Goal: Find specific page/section: Find specific page/section

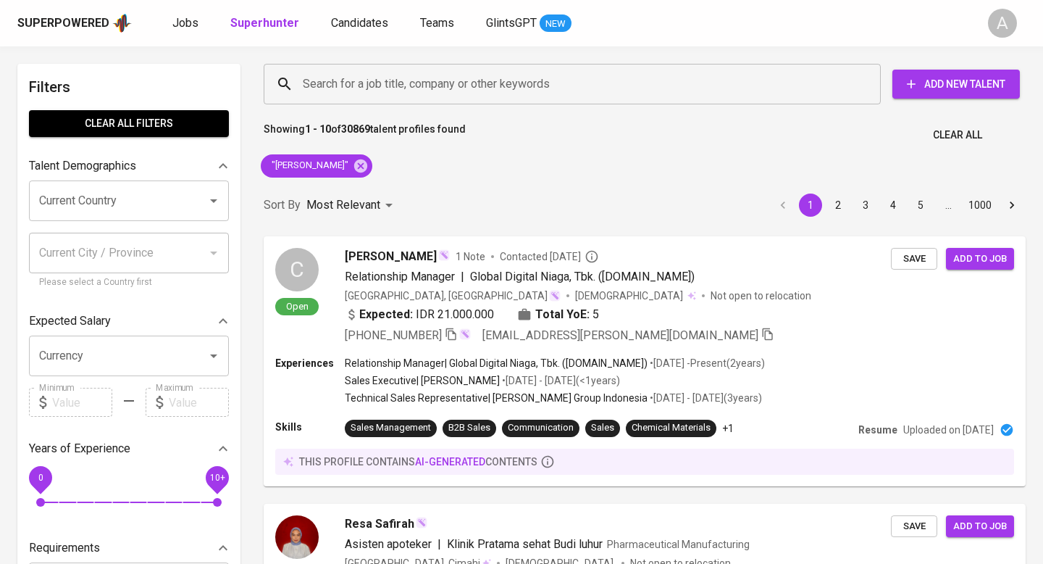
click at [935, 135] on span "Clear All" at bounding box center [957, 135] width 49 height 18
click at [609, 90] on input "Search for a job title, company or other keywords" at bounding box center [576, 84] width 554 height 28
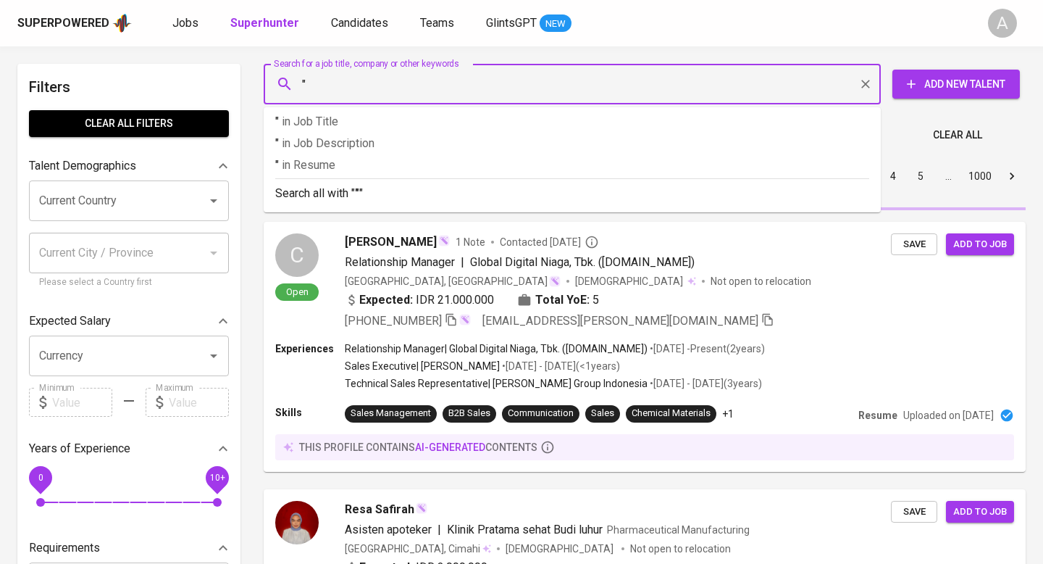
paste input "Putri Aulia Nursafitri"
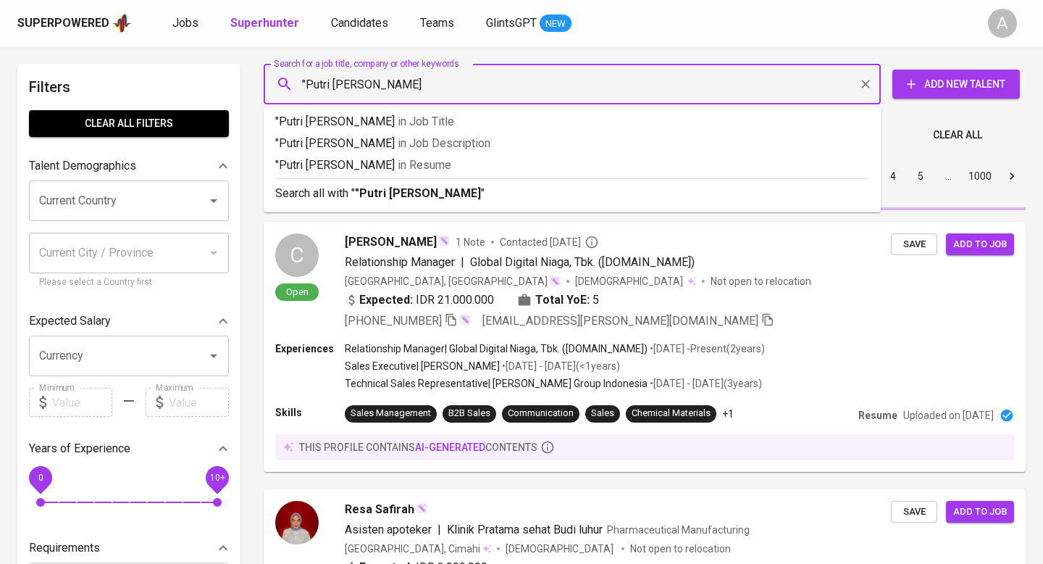
type input ""Putri Aulia Nursafitri""
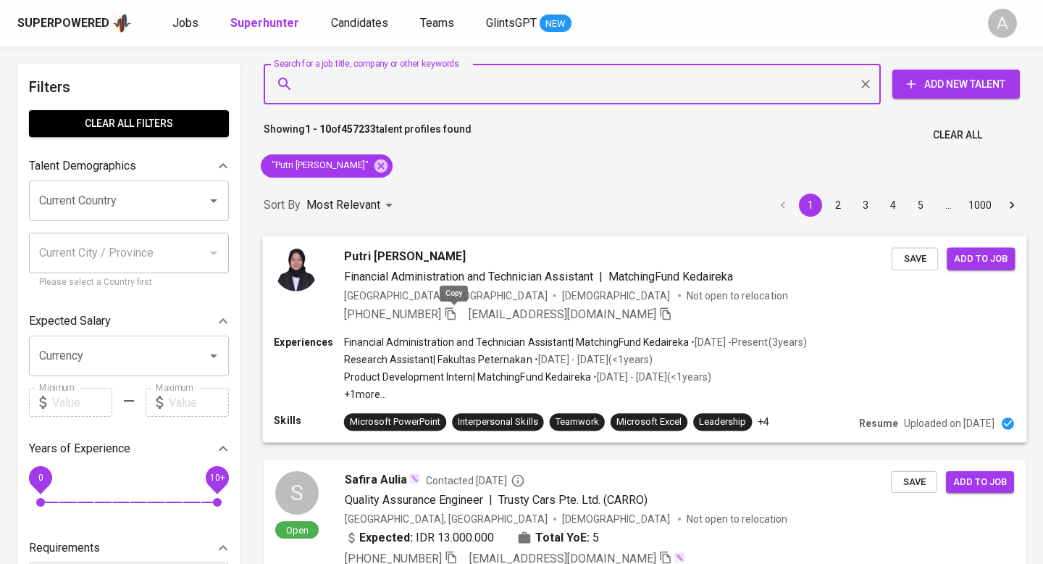
click at [456, 312] on icon "button" at bounding box center [451, 313] width 10 height 12
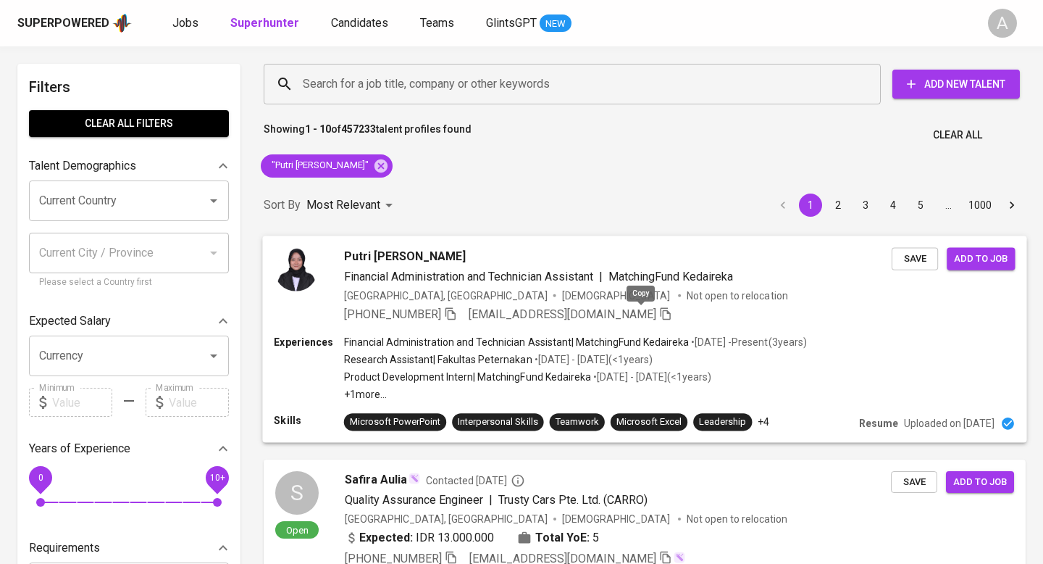
click at [659, 312] on icon "button" at bounding box center [665, 312] width 13 height 13
click at [956, 128] on span "Clear All" at bounding box center [957, 135] width 49 height 18
click at [625, 81] on input "Search for a job title, company or other keywords" at bounding box center [576, 84] width 554 height 28
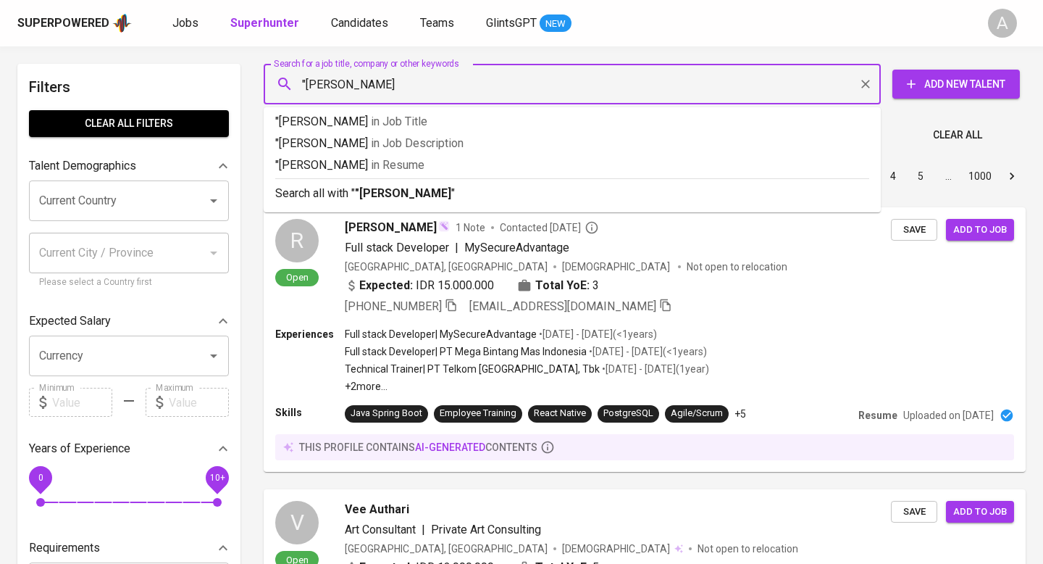
type input ""ahmad wahyu""
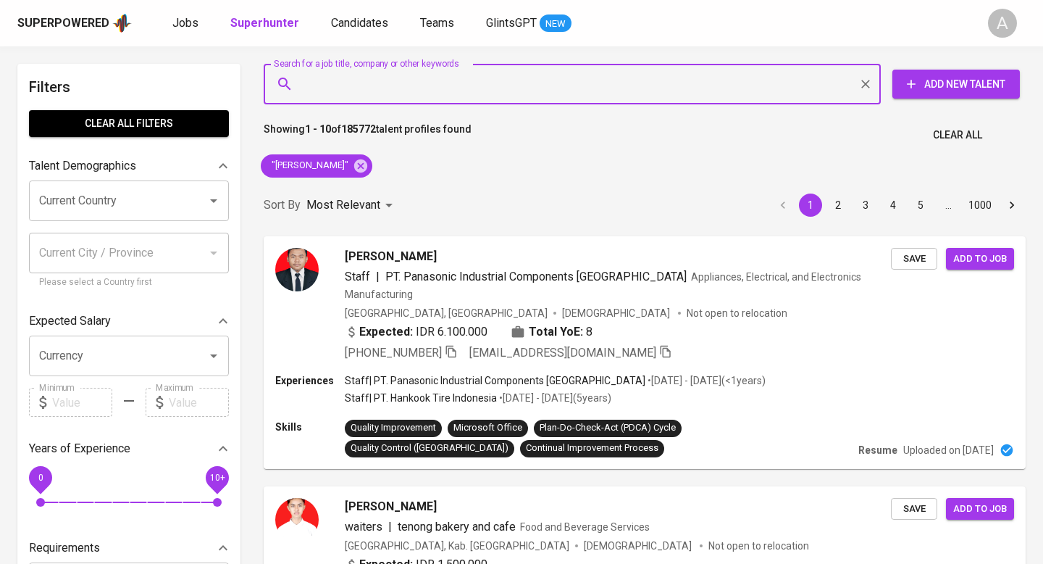
click at [963, 140] on span "Clear All" at bounding box center [957, 135] width 49 height 18
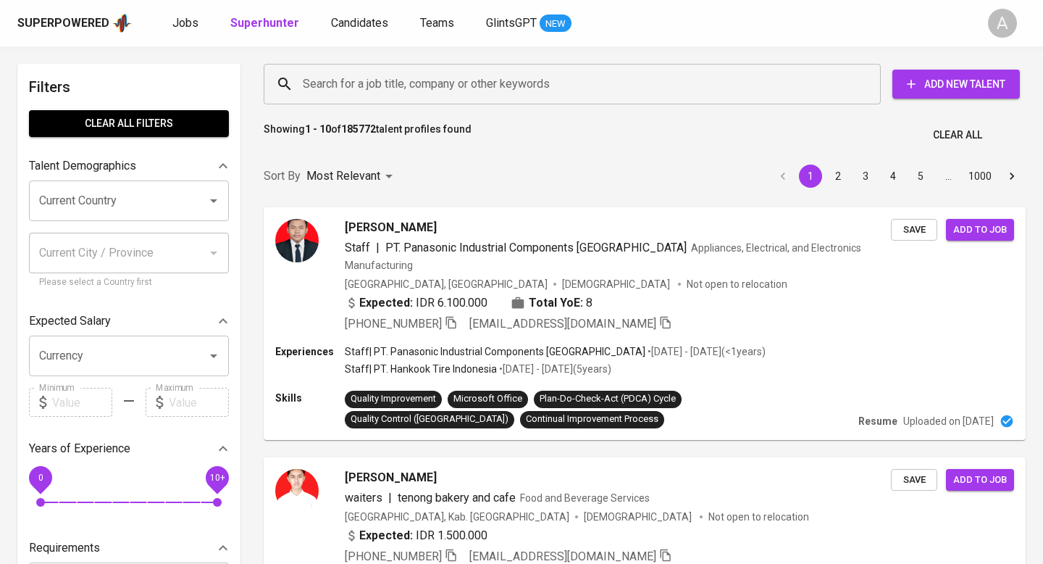
click at [525, 81] on input "Search for a job title, company or other keywords" at bounding box center [576, 84] width 554 height 28
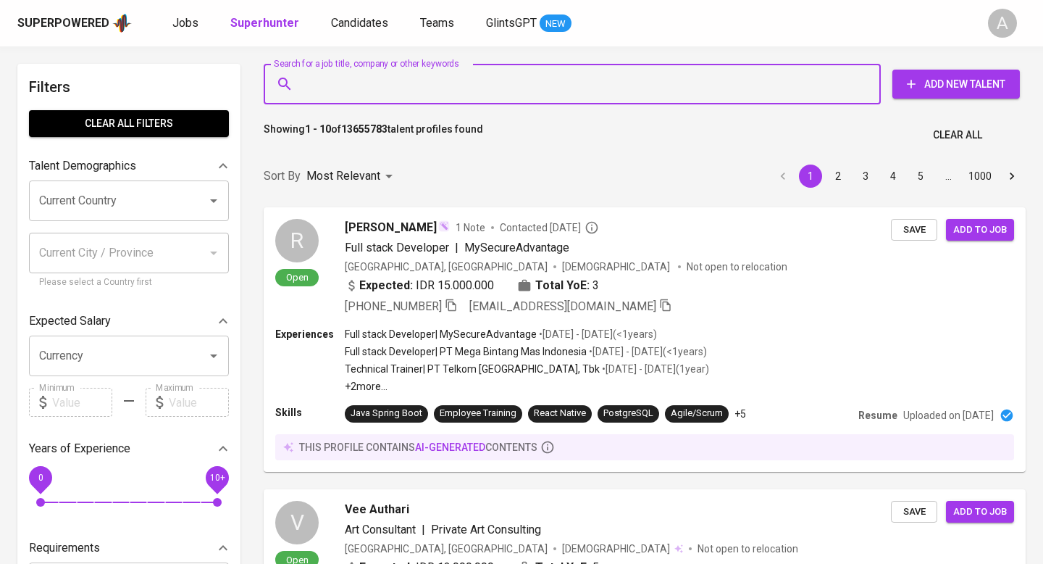
paste input "Marugo Rubber"
type input "Marugo Rubber"
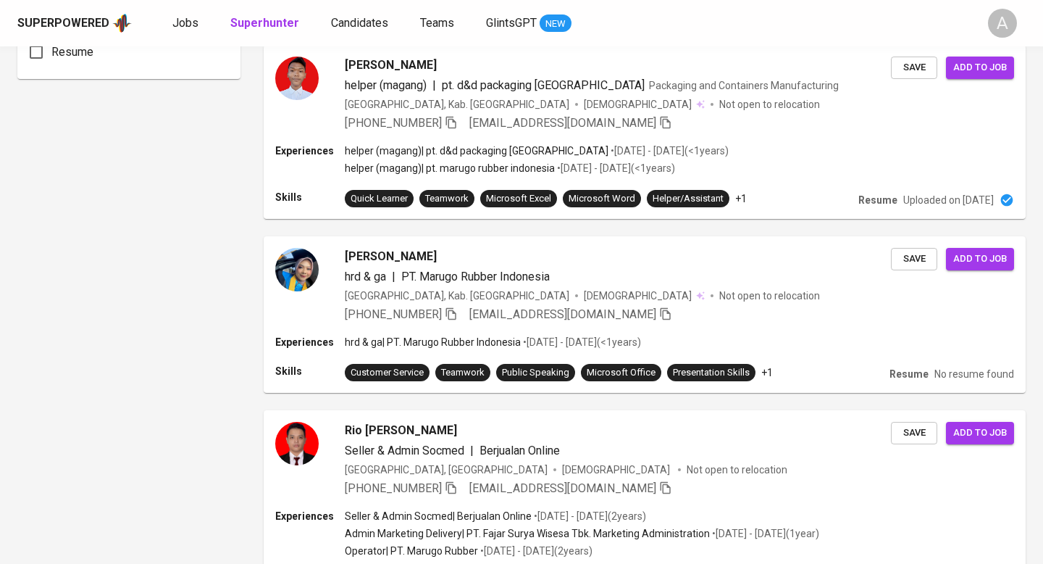
scroll to position [1201, 0]
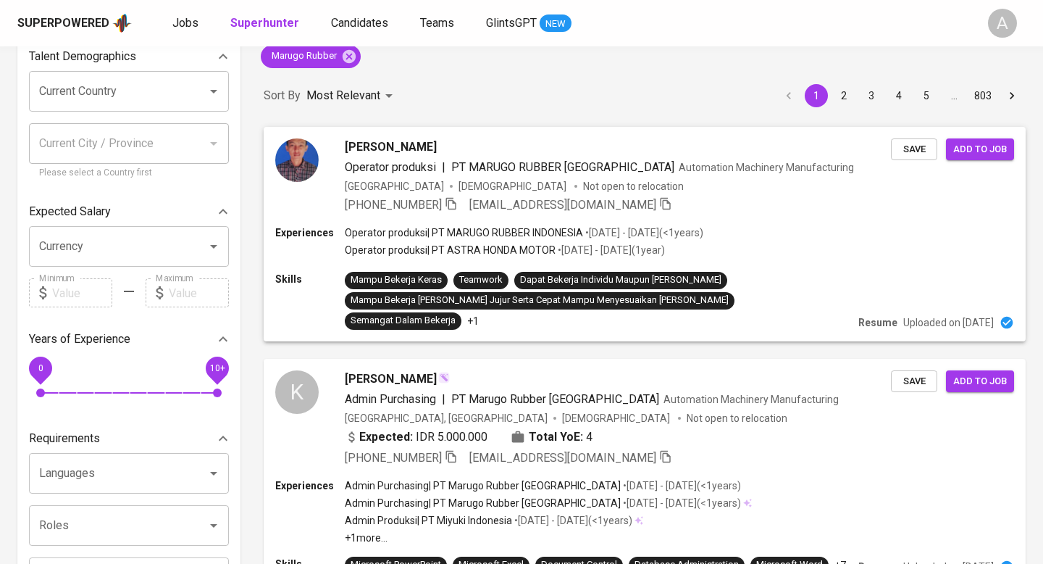
scroll to position [83, 0]
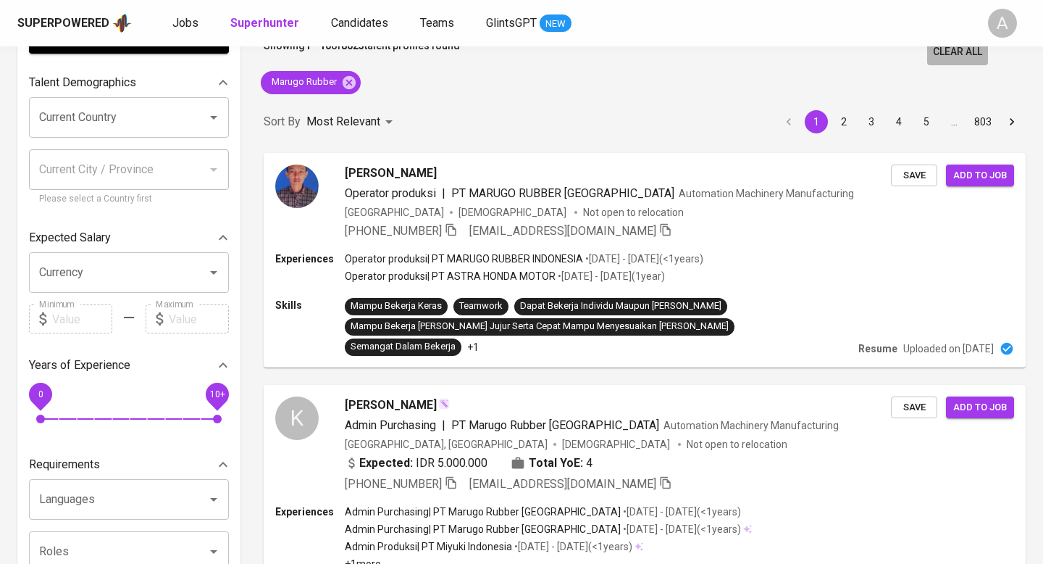
click at [961, 51] on span "Clear All" at bounding box center [957, 52] width 49 height 18
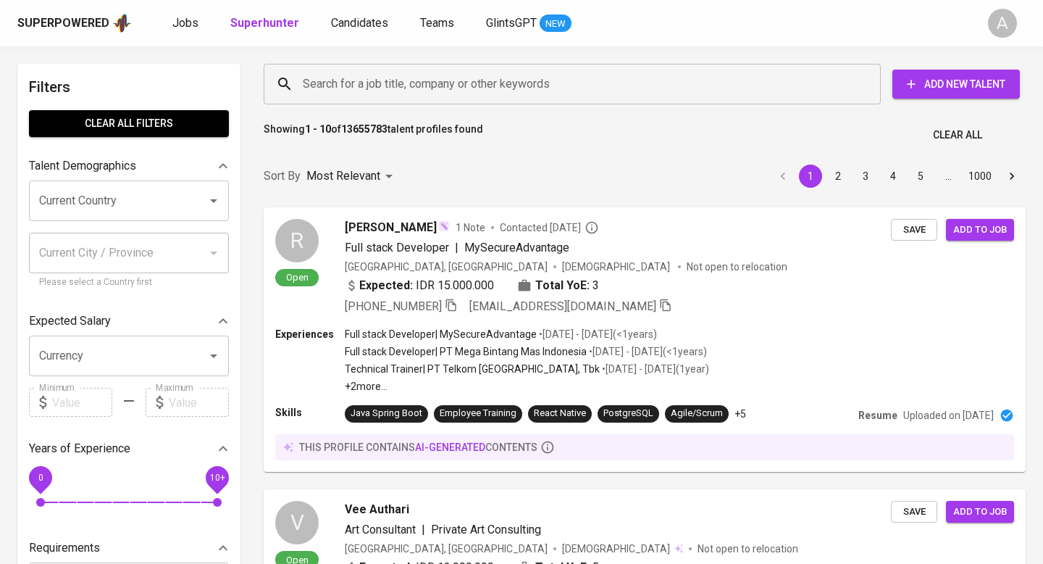
click at [596, 74] on input "Search for a job title, company or other keywords" at bounding box center [576, 84] width 554 height 28
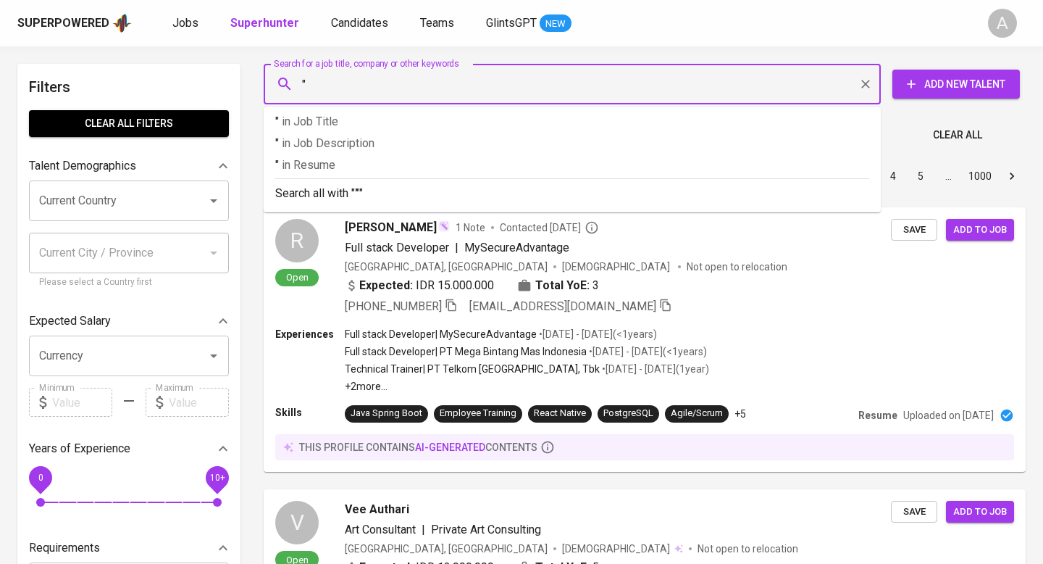
paste input "Eka Ramadhansyah"
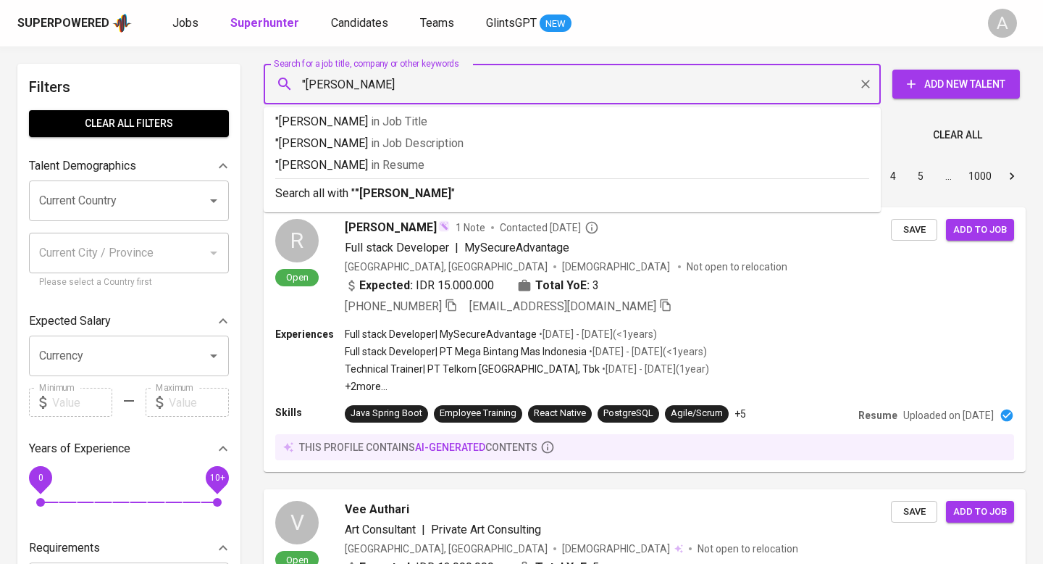
type input ""Eka Ramadhansyah""
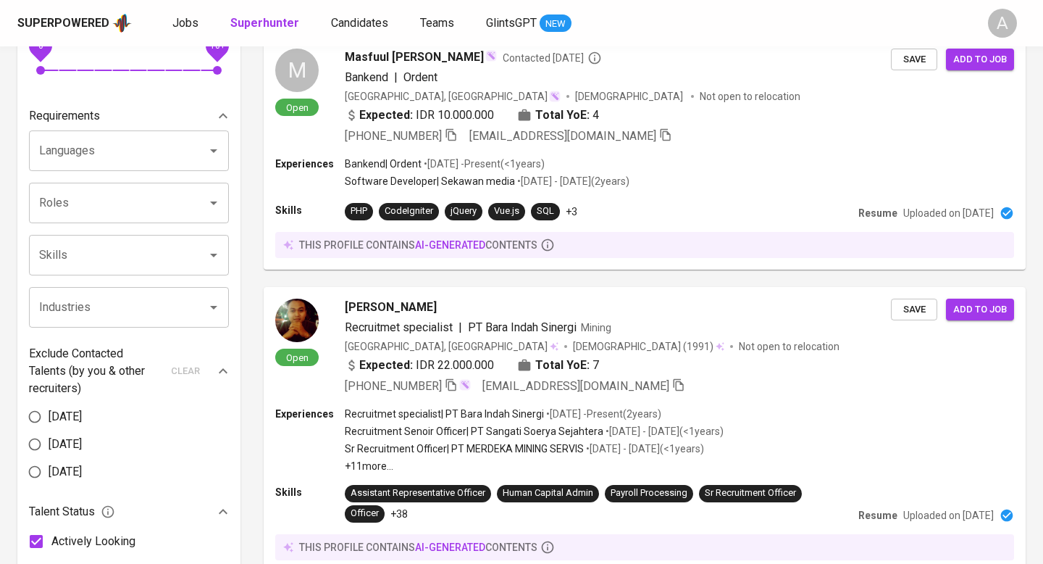
scroll to position [531, 0]
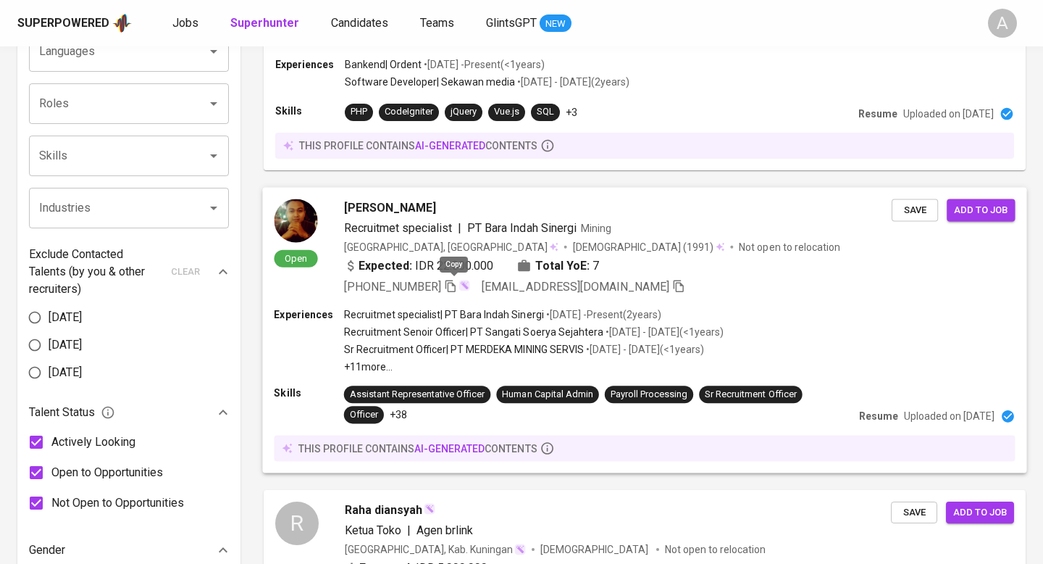
click at [452, 283] on icon "button" at bounding box center [450, 285] width 13 height 13
click at [674, 284] on icon "button" at bounding box center [679, 286] width 10 height 12
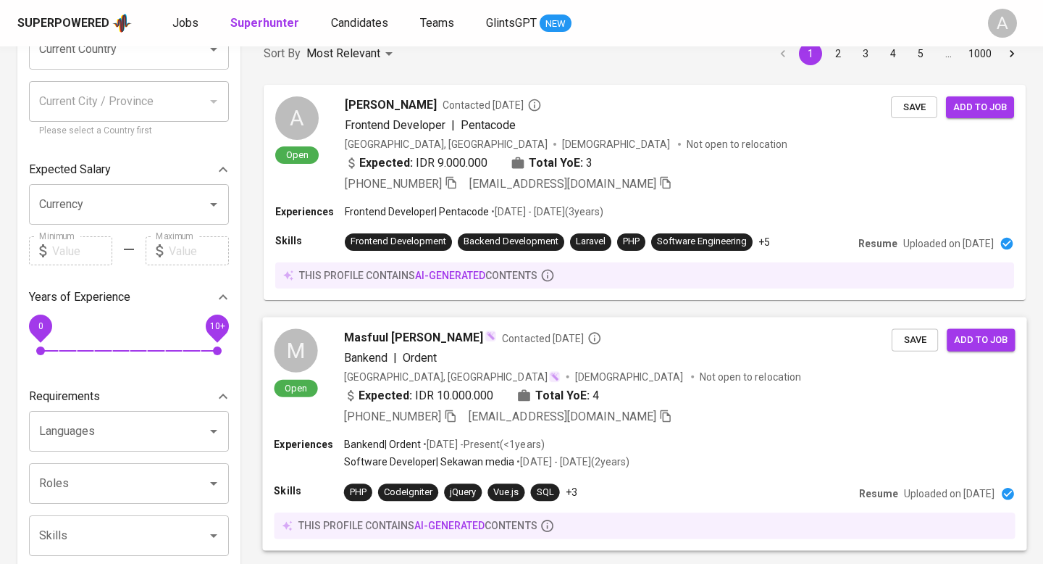
scroll to position [0, 0]
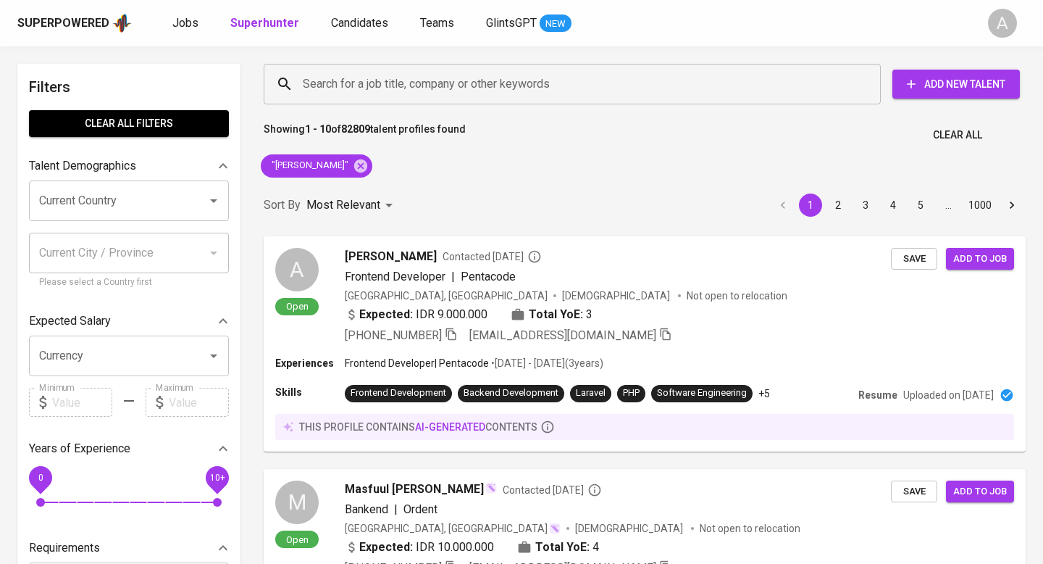
click at [948, 127] on span "Clear All" at bounding box center [957, 135] width 49 height 18
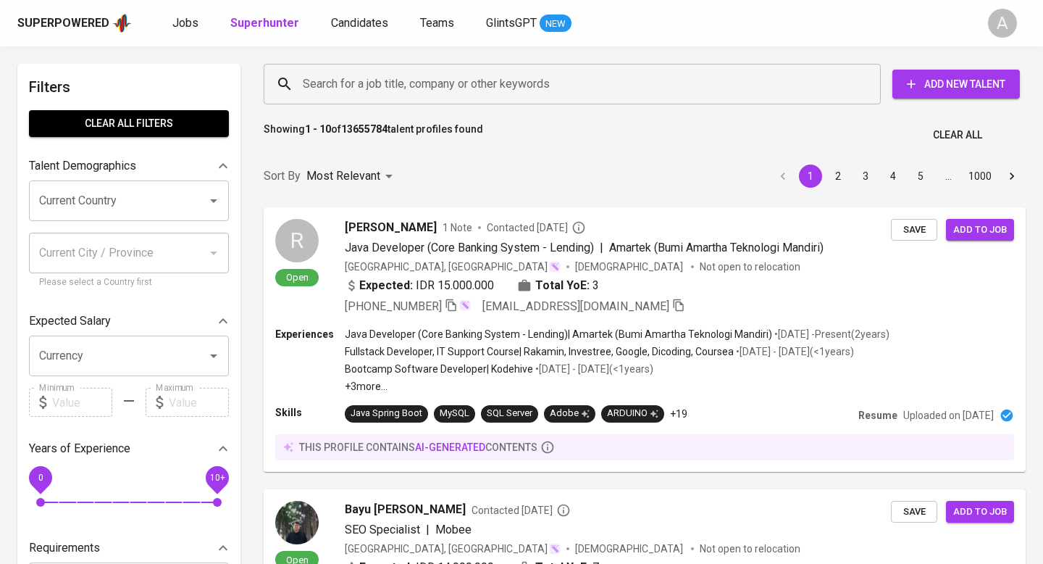
click at [630, 77] on input "Search for a job title, company or other keywords" at bounding box center [576, 84] width 554 height 28
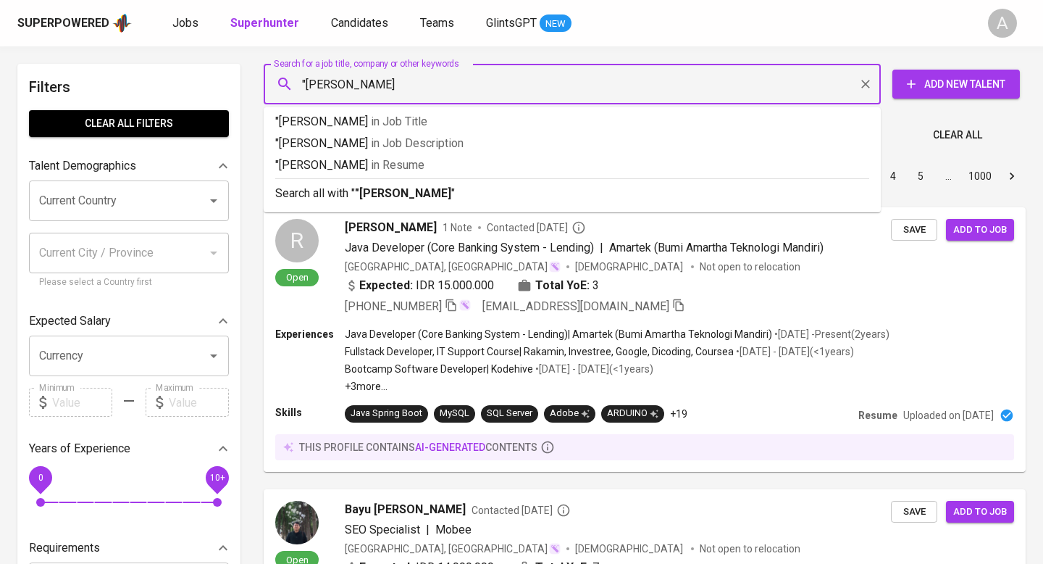
type input ""[PERSON_NAME]""
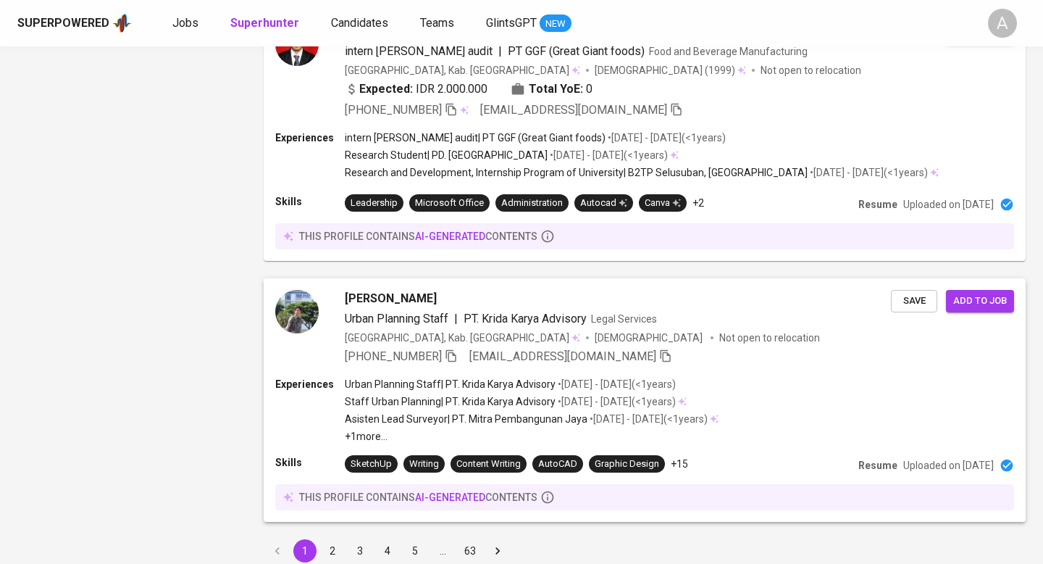
scroll to position [2275, 0]
